Goal: Download file/media

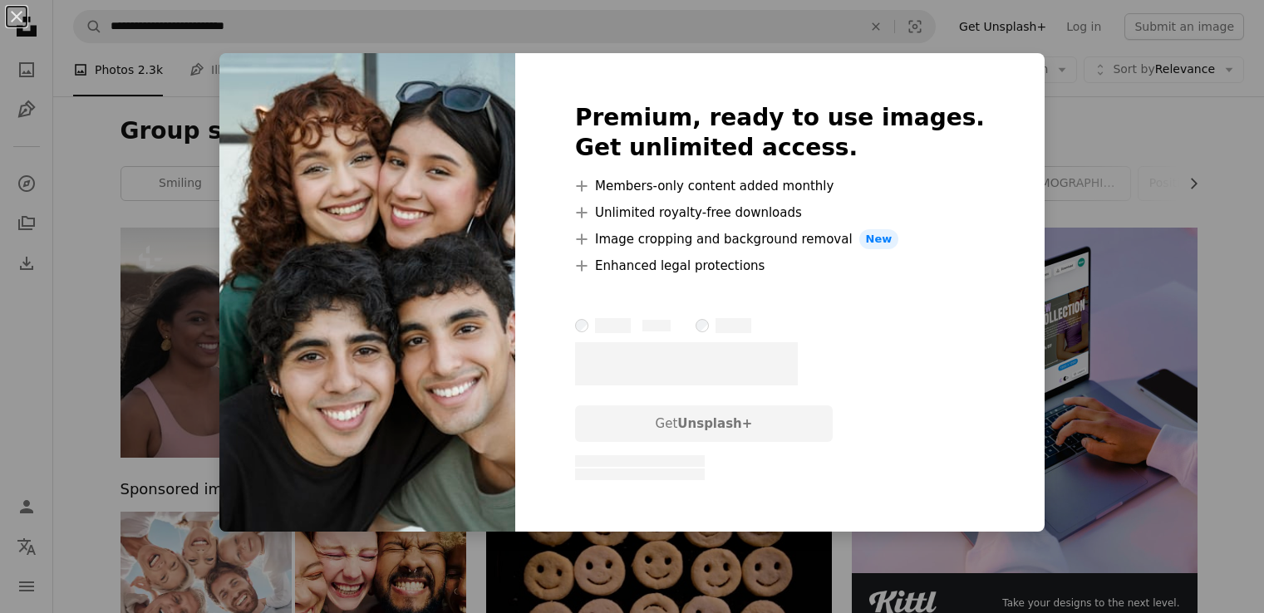
scroll to position [997, 0]
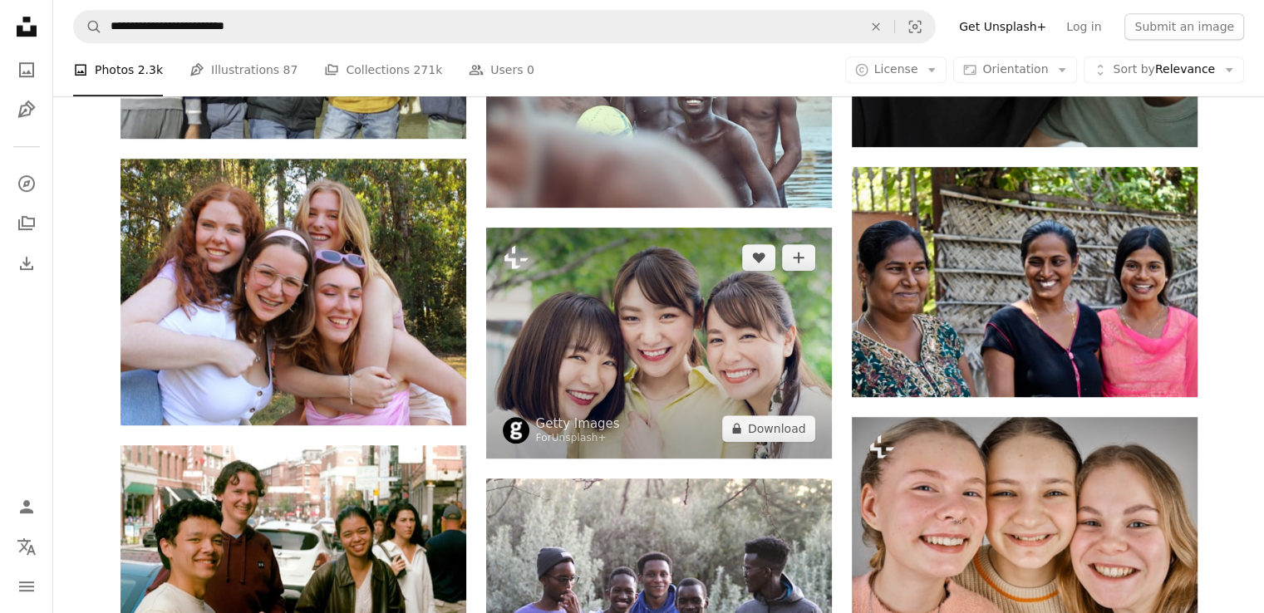
scroll to position [1080, 0]
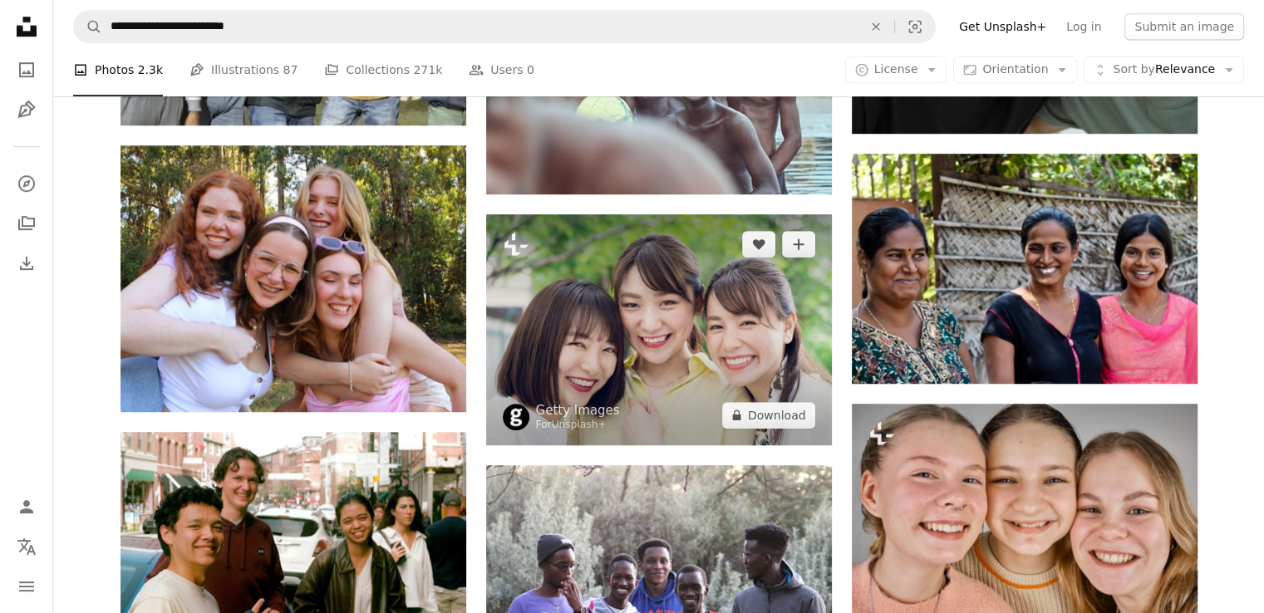
click at [617, 281] on img at bounding box center [659, 329] width 346 height 231
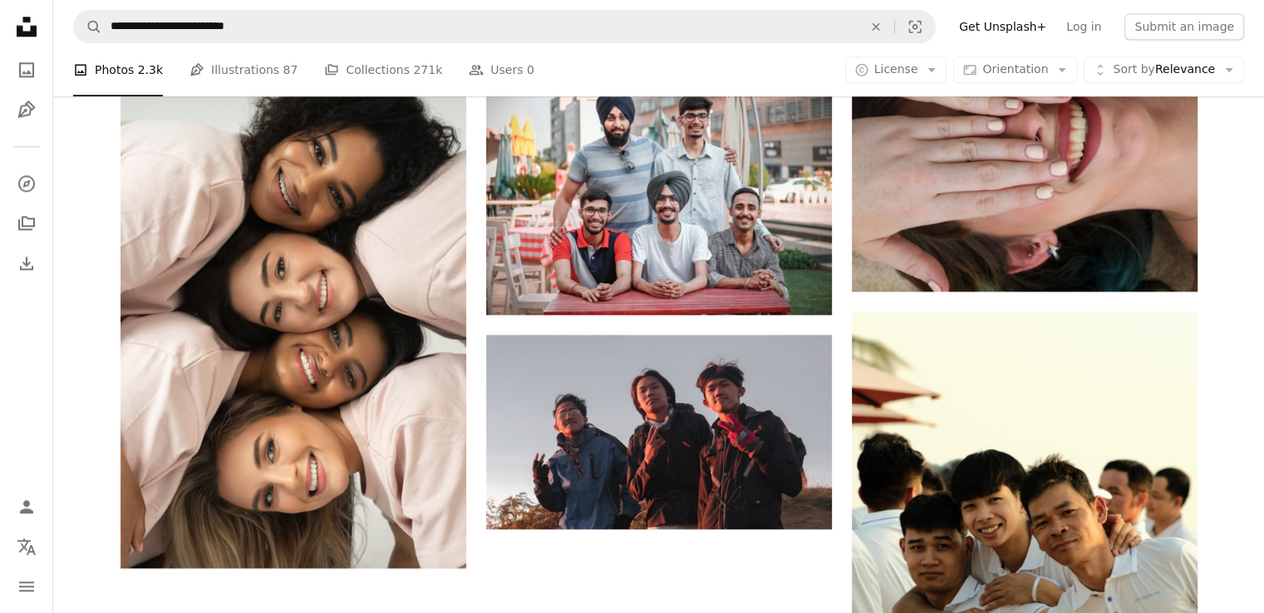
scroll to position [1994, 0]
